Goal: Share content: Share content

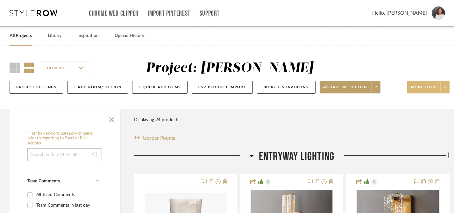
click at [443, 87] on span at bounding box center [444, 87] width 9 height 10
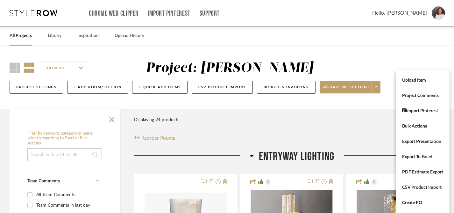
click at [413, 127] on span "Bulk Actions" at bounding box center [422, 125] width 41 height 5
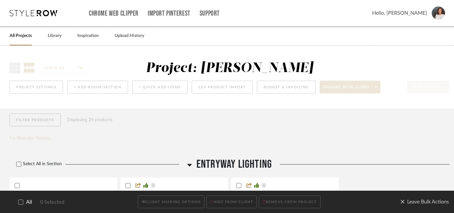
click at [22, 201] on icon at bounding box center [21, 201] width 4 height 3
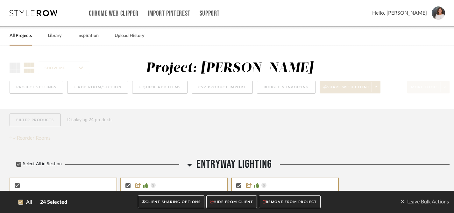
click at [181, 202] on button "CLIENT SHARING OPTIONS" at bounding box center [171, 201] width 66 height 13
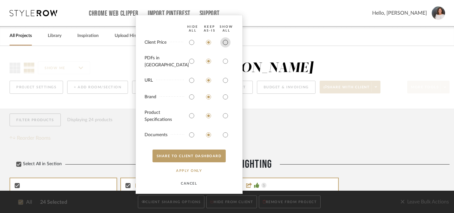
click at [224, 43] on input "radio" at bounding box center [225, 42] width 10 height 10
radio input "true"
click at [225, 61] on input "radio" at bounding box center [225, 61] width 10 height 10
radio input "true"
click at [226, 79] on input "radio" at bounding box center [225, 80] width 10 height 10
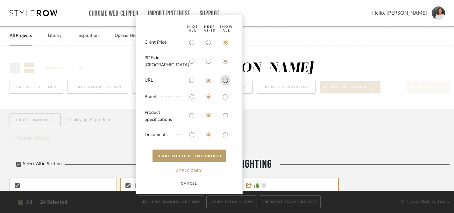
radio input "true"
click at [224, 94] on input "radio" at bounding box center [225, 97] width 10 height 10
radio input "true"
click at [225, 114] on input "radio" at bounding box center [225, 115] width 10 height 10
radio input "true"
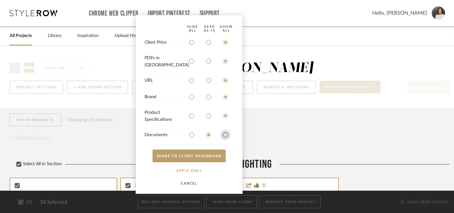
click at [225, 134] on input "radio" at bounding box center [225, 134] width 10 height 10
radio input "true"
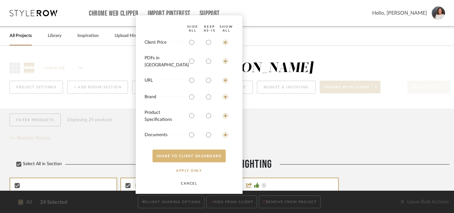
click at [190, 154] on button "SHARE TO CLIENT Dashboard" at bounding box center [188, 155] width 73 height 13
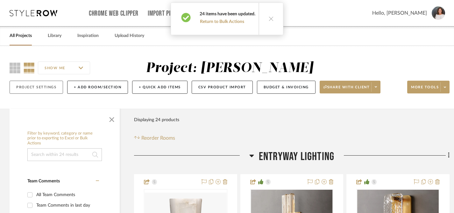
click at [32, 88] on button "Project Settings" at bounding box center [36, 86] width 53 height 13
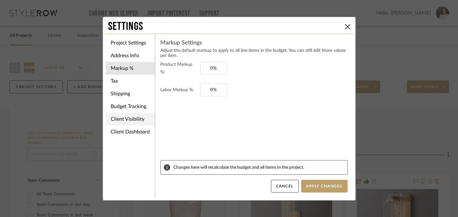
click at [112, 117] on li "Client Visibility" at bounding box center [130, 119] width 49 height 13
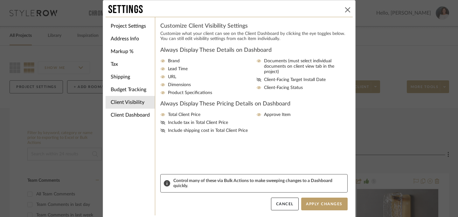
click at [345, 8] on icon at bounding box center [347, 9] width 5 height 5
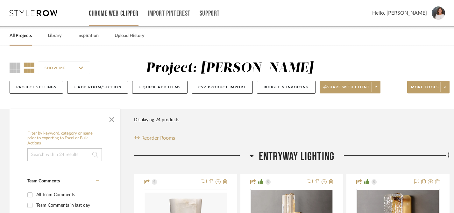
drag, startPoint x: 392, startPoint y: 62, endPoint x: 100, endPoint y: 1, distance: 298.4
